Goal: Transaction & Acquisition: Download file/media

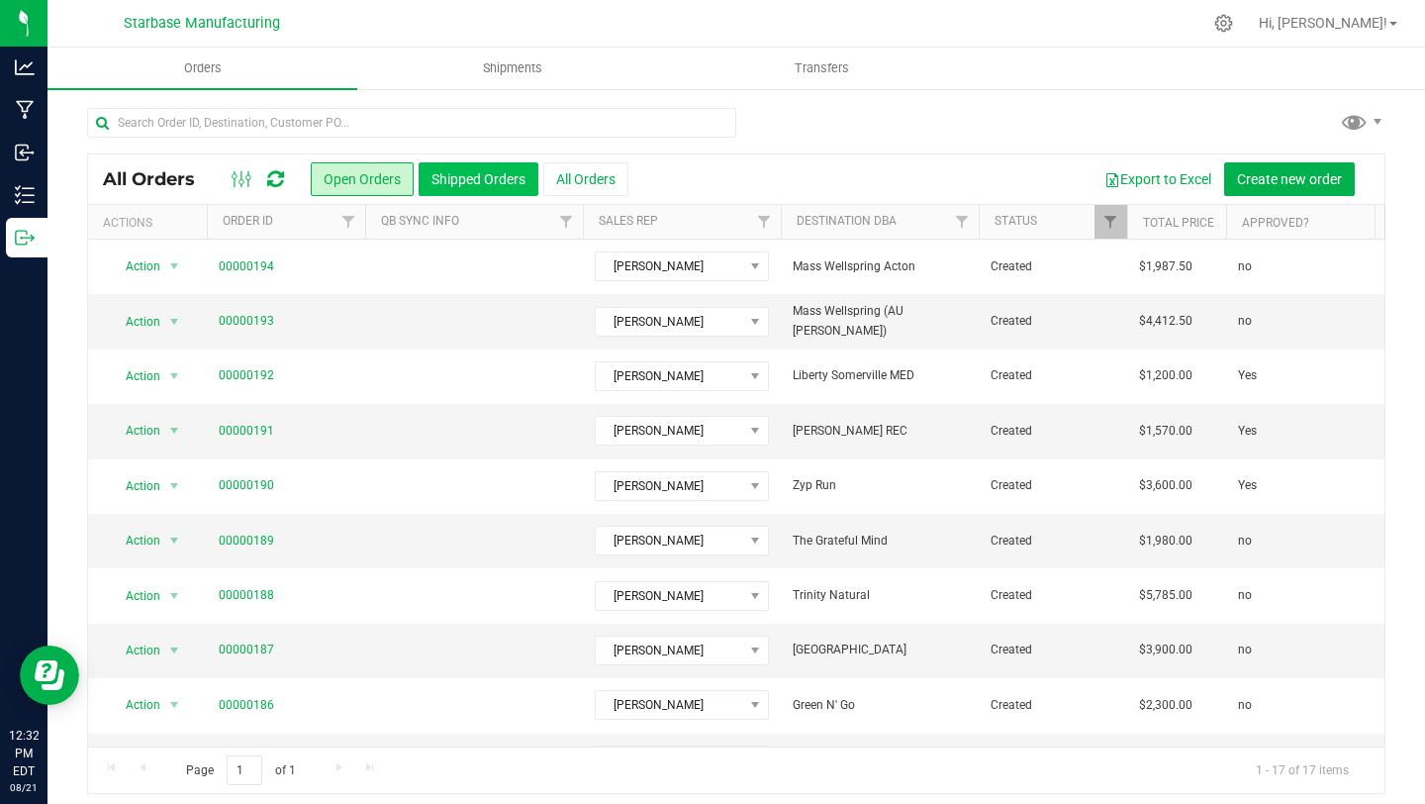
click at [474, 180] on button "Shipped Orders" at bounding box center [479, 179] width 120 height 34
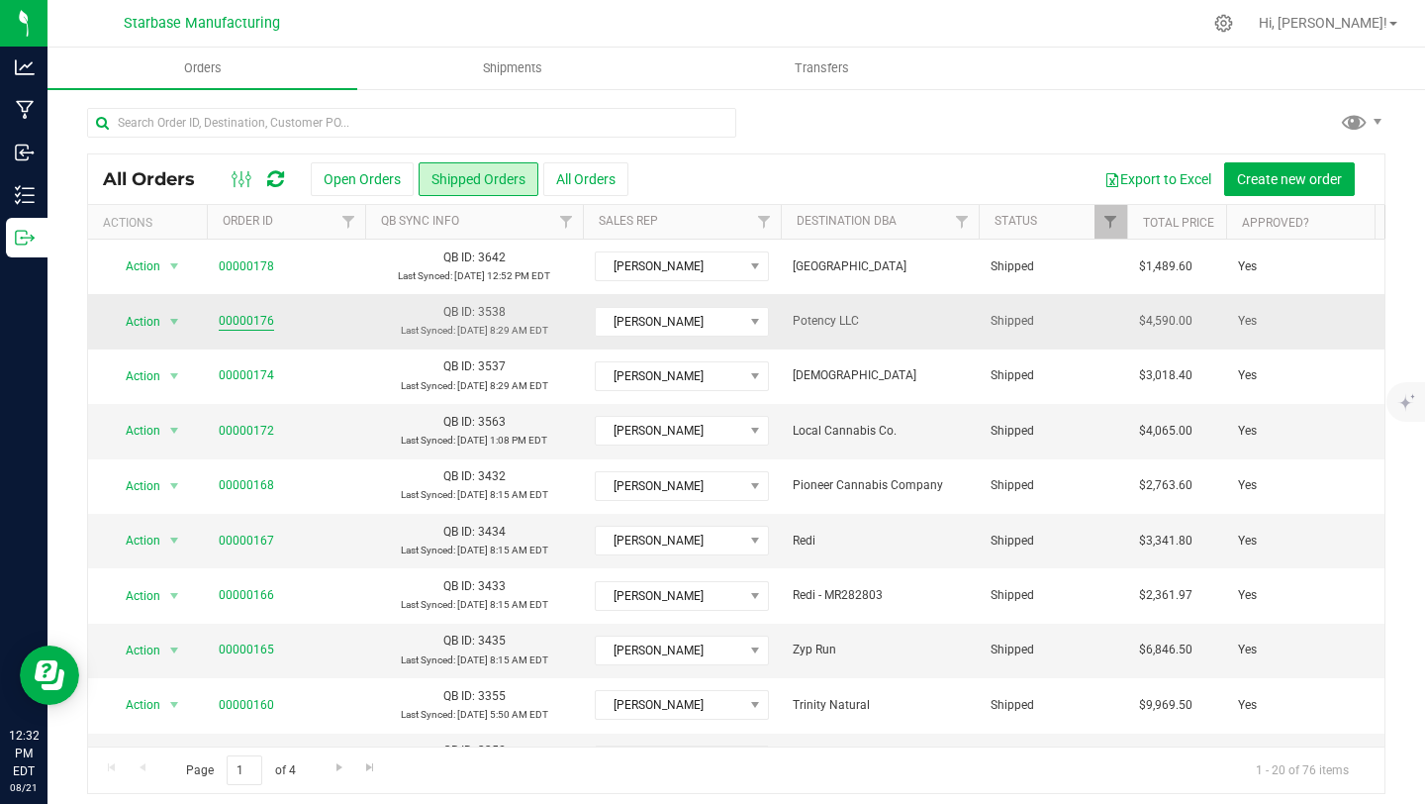
click at [236, 322] on link "00000176" at bounding box center [246, 321] width 55 height 19
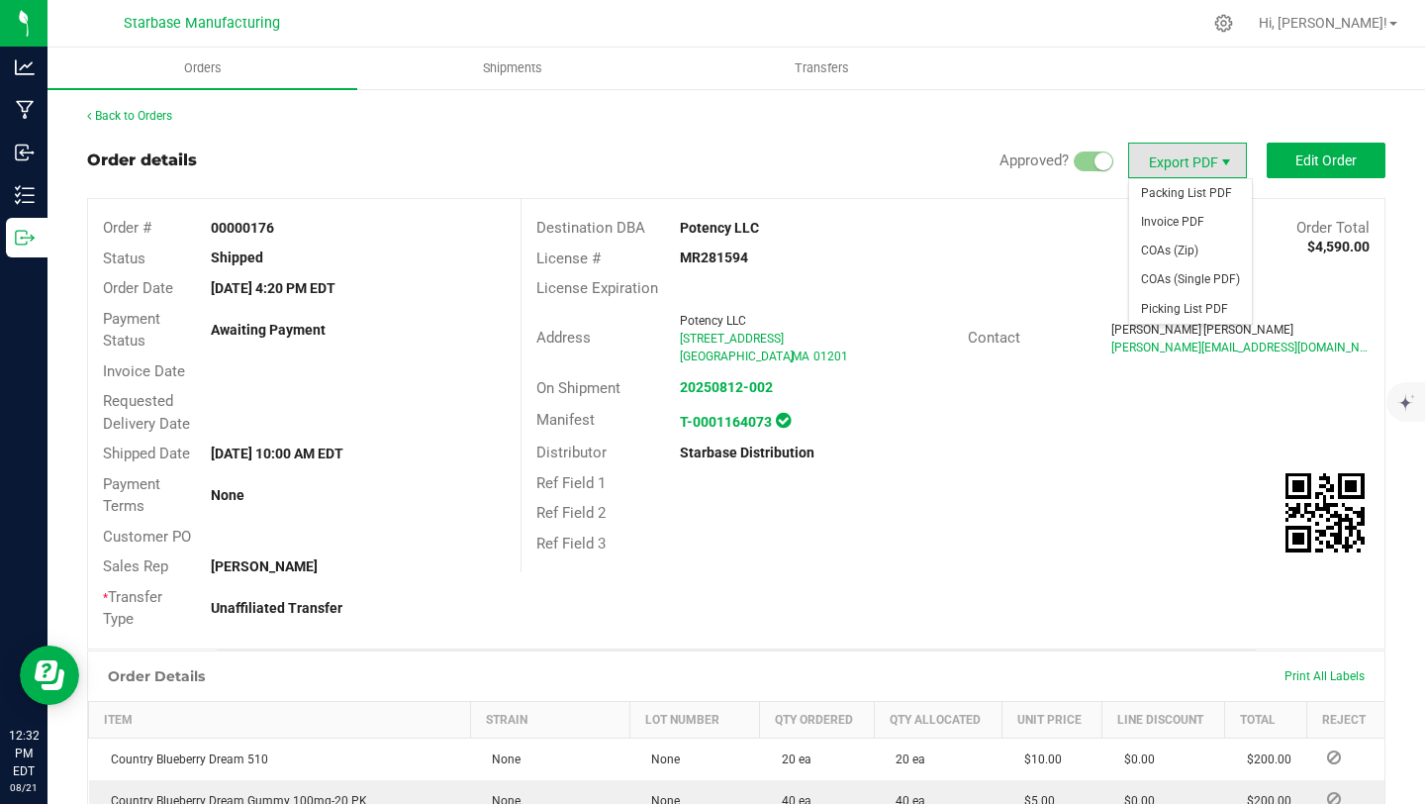
click at [1232, 160] on span "Export PDF" at bounding box center [1226, 162] width 16 height 16
click at [1204, 280] on span "COAs (Single PDF)" at bounding box center [1190, 279] width 123 height 29
